Goal: Information Seeking & Learning: Learn about a topic

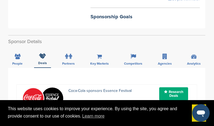
scroll to position [164, 0]
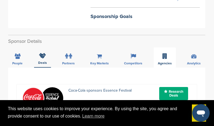
click at [167, 62] on span "Agencies" at bounding box center [165, 63] width 14 height 3
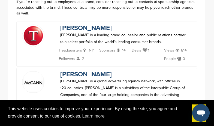
scroll to position [246, 0]
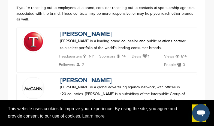
click at [127, 53] on div "Sponsors 14" at bounding box center [112, 57] width 27 height 8
drag, startPoint x: 64, startPoint y: 124, endPoint x: 104, endPoint y: 63, distance: 73.1
click at [104, 74] on div "[PERSON_NAME] [PERSON_NAME] is a global advertising agency network, with office…" at bounding box center [106, 102] width 181 height 57
drag, startPoint x: 17, startPoint y: 124, endPoint x: 134, endPoint y: 119, distance: 116.8
click at [134, 119] on span "This website uses cookies to improve your experience. By using the site, you ag…" at bounding box center [98, 113] width 180 height 15
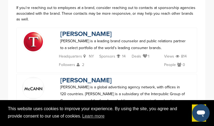
drag, startPoint x: 110, startPoint y: 126, endPoint x: 125, endPoint y: 42, distance: 85.2
click at [125, 53] on p "14" at bounding box center [121, 57] width 9 height 8
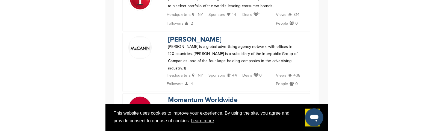
scroll to position [300, 0]
